Goal: Task Accomplishment & Management: Use online tool/utility

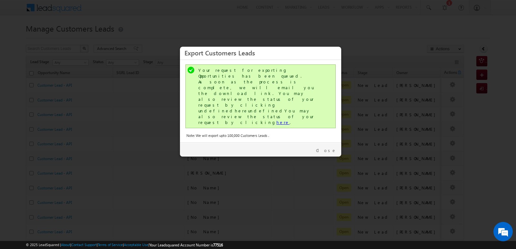
click at [276, 120] on link "here" at bounding box center [282, 122] width 13 height 5
click at [331, 148] on link "Close" at bounding box center [326, 151] width 20 height 6
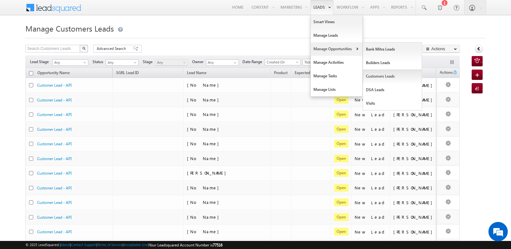
click at [378, 77] on link "Customers Leads" at bounding box center [392, 77] width 59 height 14
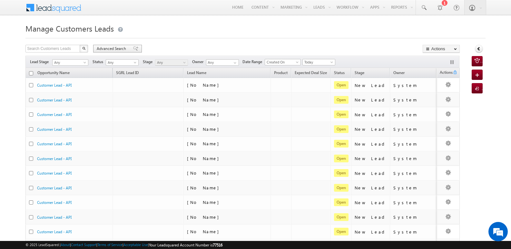
click at [134, 48] on span at bounding box center [135, 48] width 5 height 5
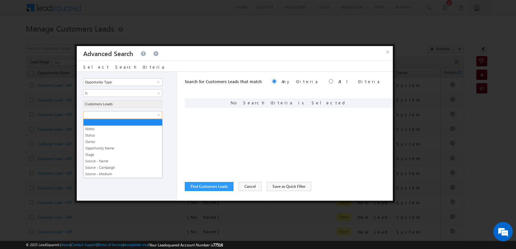
click at [135, 117] on span at bounding box center [119, 115] width 70 height 6
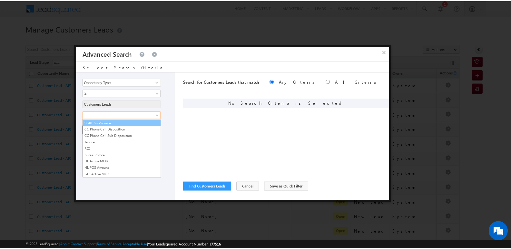
scroll to position [322, 0]
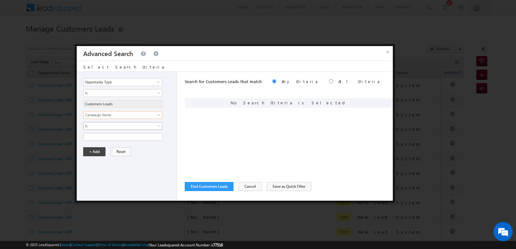
click at [159, 126] on span at bounding box center [159, 127] width 5 height 5
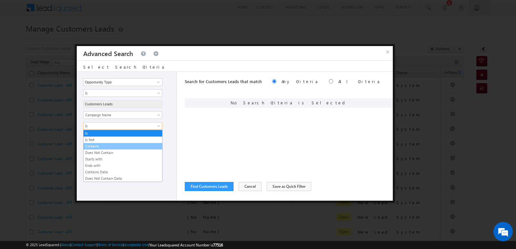
click at [101, 145] on link "Contains" at bounding box center [123, 147] width 79 height 6
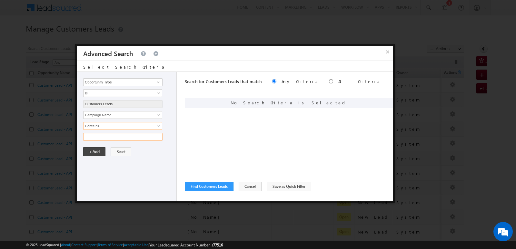
click at [106, 135] on input "text" at bounding box center [122, 137] width 79 height 8
type input "[DATE]"
click at [97, 151] on button "+ Add" at bounding box center [94, 151] width 22 height 9
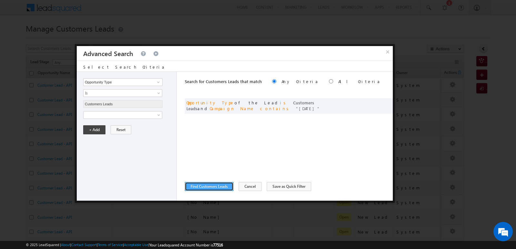
click at [219, 188] on button "Find Customers Leads" at bounding box center [209, 186] width 49 height 9
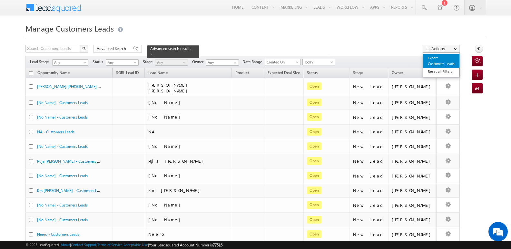
click at [433, 61] on link "Export Customers Leads" at bounding box center [441, 61] width 36 height 14
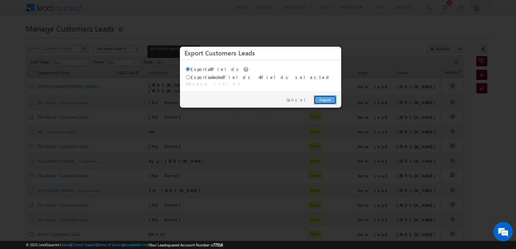
click at [329, 95] on link "Export" at bounding box center [325, 99] width 23 height 9
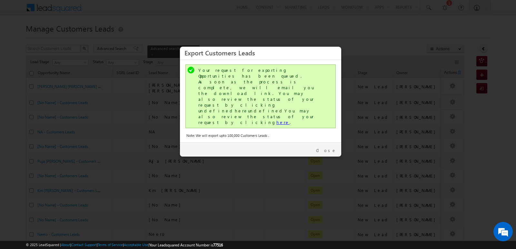
click at [276, 120] on link "here" at bounding box center [282, 122] width 13 height 5
click at [335, 148] on link "Close" at bounding box center [326, 151] width 20 height 6
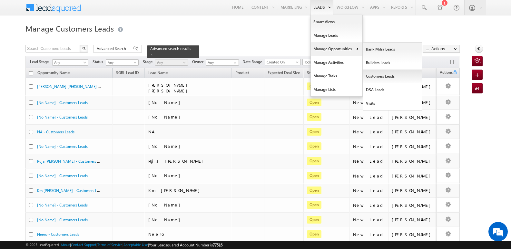
click at [373, 78] on link "Customers Leads" at bounding box center [392, 77] width 59 height 14
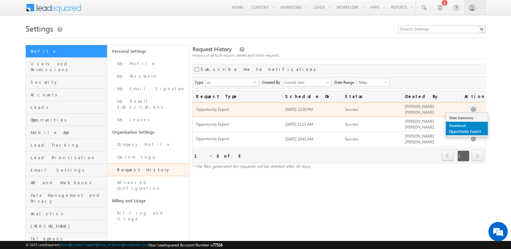
click at [461, 127] on link "Download Opportunity Export" at bounding box center [467, 129] width 42 height 14
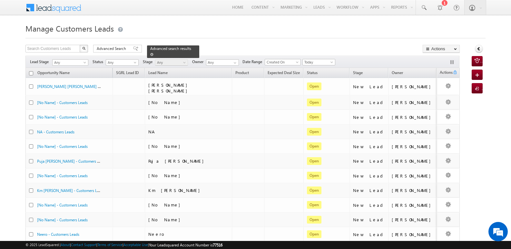
click at [184, 49] on div "Advanced search results" at bounding box center [173, 51] width 52 height 13
click at [154, 53] on span at bounding box center [151, 54] width 3 height 3
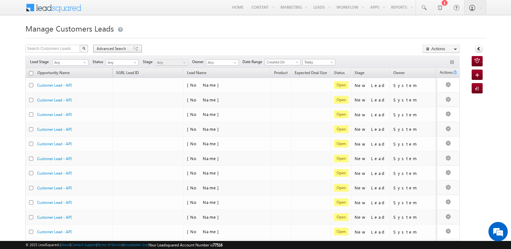
click at [133, 49] on span at bounding box center [135, 48] width 5 height 5
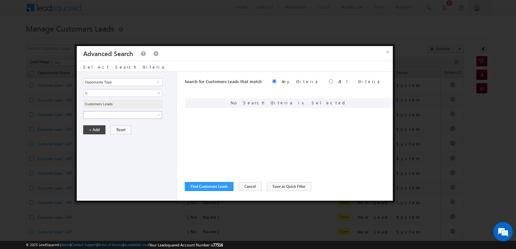
click at [112, 117] on span at bounding box center [119, 115] width 70 height 6
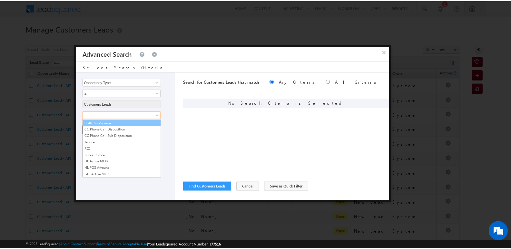
scroll to position [322, 0]
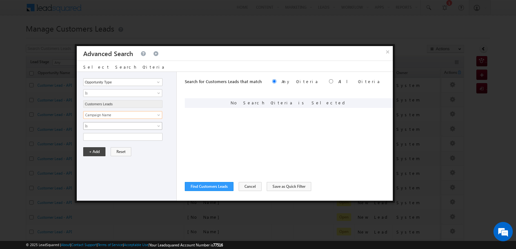
click at [116, 122] on link "Is" at bounding box center [122, 126] width 79 height 8
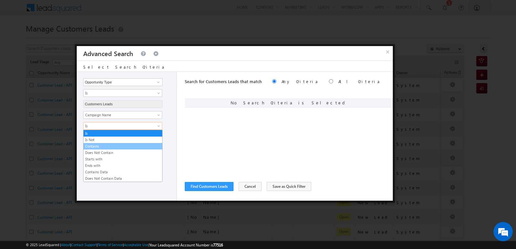
click at [113, 148] on link "Contains" at bounding box center [123, 147] width 79 height 6
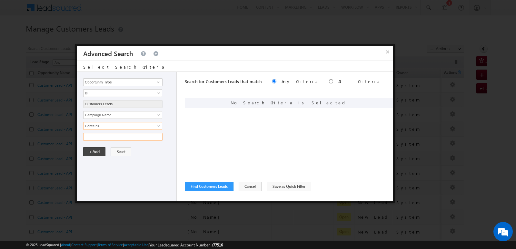
click at [114, 138] on input "text" at bounding box center [122, 137] width 79 height 8
type input "[DATE]"
click at [257, 138] on div "Search for Customers Leads that match Any Criteria All Criteria Note that the c…" at bounding box center [289, 136] width 208 height 129
click at [217, 187] on button "Find Customers Leads" at bounding box center [209, 186] width 49 height 9
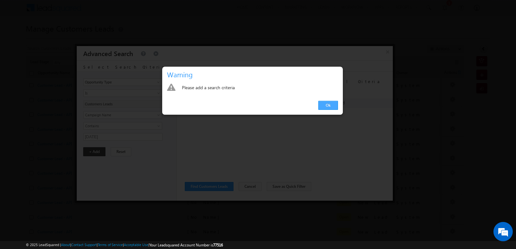
click at [327, 108] on link "Ok" at bounding box center [328, 105] width 20 height 9
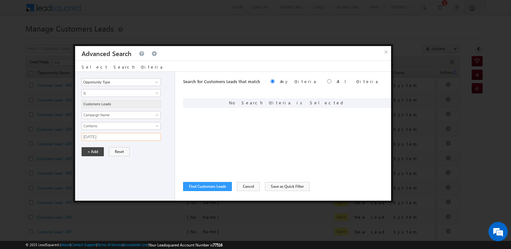
click at [122, 139] on input "[DATE]" at bounding box center [121, 137] width 79 height 8
click at [90, 153] on button "+ Add" at bounding box center [93, 151] width 22 height 9
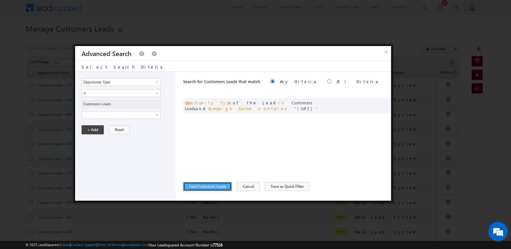
click at [212, 183] on button "Find Customers Leads" at bounding box center [207, 186] width 49 height 9
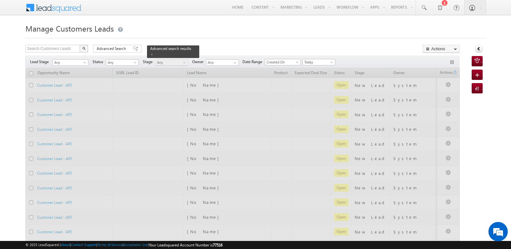
click at [335, 44] on div "Manage Customers Leads Search Customers Leads X 658 results found Advanced Sear…" at bounding box center [255, 251] width 460 height 459
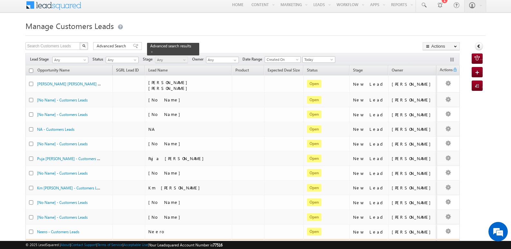
scroll to position [0, 0]
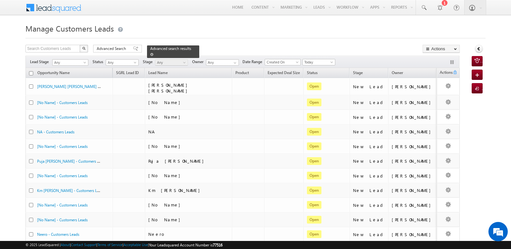
click at [154, 53] on span at bounding box center [151, 54] width 3 height 3
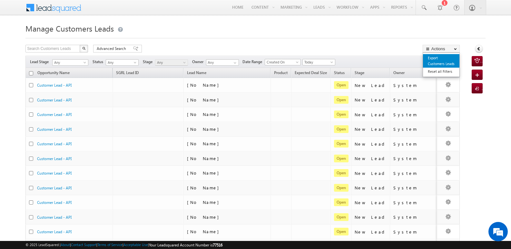
click at [438, 61] on link "Export Customers Leads" at bounding box center [441, 61] width 36 height 14
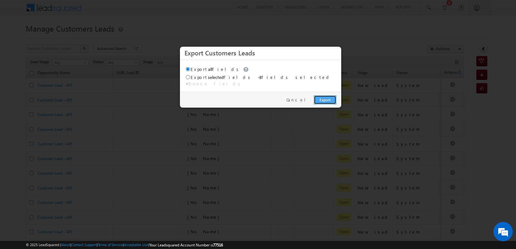
click at [331, 95] on link "Export" at bounding box center [325, 99] width 23 height 9
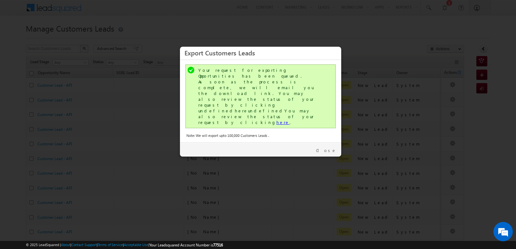
click at [276, 120] on link "here" at bounding box center [282, 122] width 13 height 5
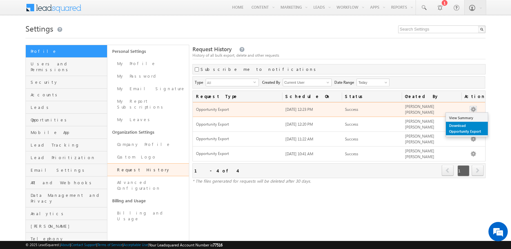
click at [460, 127] on link "Download Opportunity Export" at bounding box center [467, 129] width 42 height 14
